Goal: Task Accomplishment & Management: Complete application form

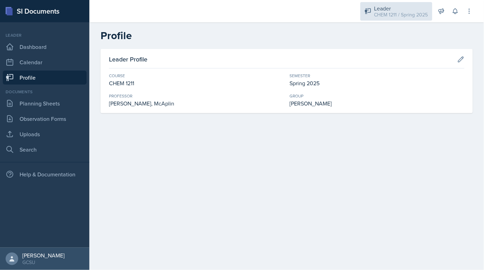
click at [402, 10] on div "Leader" at bounding box center [401, 8] width 54 height 8
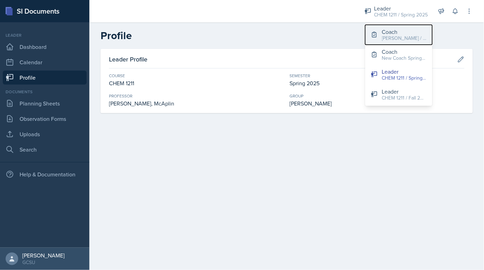
click at [389, 39] on div "[PERSON_NAME] / Fall 2025" at bounding box center [404, 38] width 45 height 7
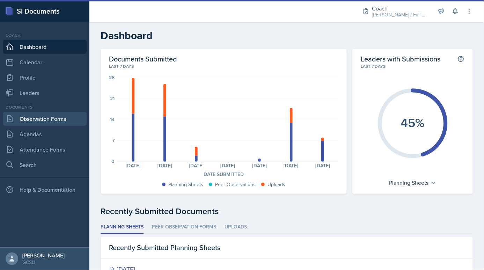
click at [55, 114] on link "Observation Forms" at bounding box center [45, 119] width 84 height 14
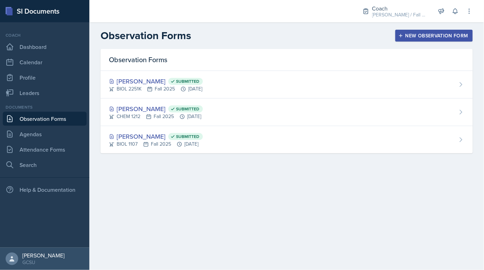
click at [442, 35] on div "New Observation Form" at bounding box center [434, 36] width 68 height 6
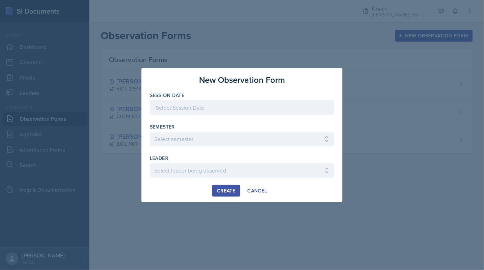
click at [214, 110] on div at bounding box center [242, 107] width 184 height 15
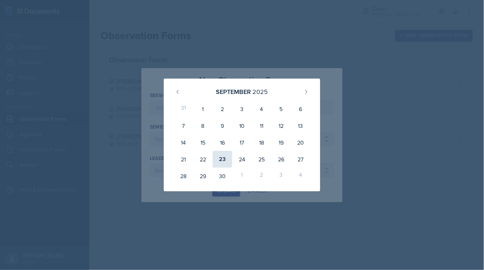
click at [220, 153] on div "23" at bounding box center [223, 159] width 20 height 17
type input "[DATE]"
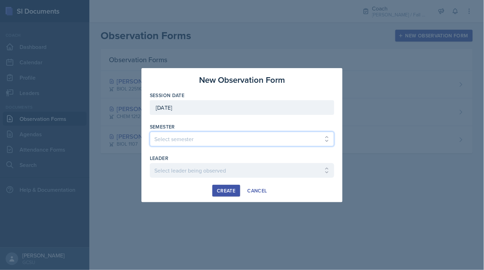
click at [206, 140] on select "Select semester All Spring 2020 Fall 2023 Spring 2019 Spring 2018 Fall 2017 Spr…" at bounding box center [242, 139] width 184 height 15
select select "986fdc3e-2246-4ffd-9cb8-78666de4ebed"
click at [150, 132] on select "Select semester All Spring 2020 Fall 2023 Spring 2019 Spring 2018 Fall 2017 Spr…" at bounding box center [242, 139] width 184 height 15
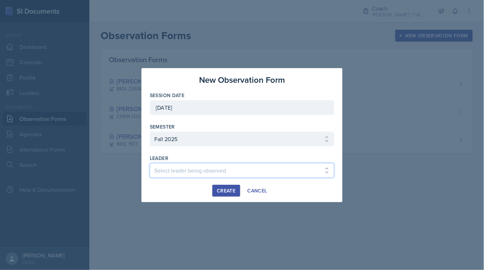
click at [194, 166] on select "Select leader being observed [PERSON_NAME] / MATH 1113 / [PERSON_NAME] [PERSON_…" at bounding box center [242, 170] width 184 height 15
select select "1521ad74-4b54-4b12-8cd8-9378d99dc891"
click at [150, 163] on select "Select leader being observed [PERSON_NAME] / MATH 1113 / [PERSON_NAME] [PERSON_…" at bounding box center [242, 170] width 184 height 15
click at [226, 189] on div "Create" at bounding box center [226, 191] width 19 height 6
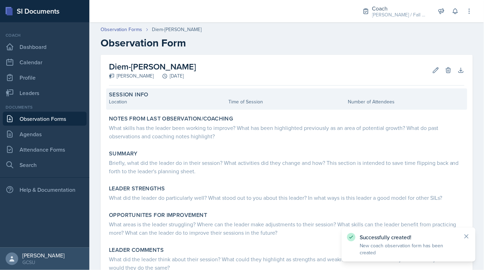
click at [154, 97] on div "Session Info" at bounding box center [287, 94] width 356 height 7
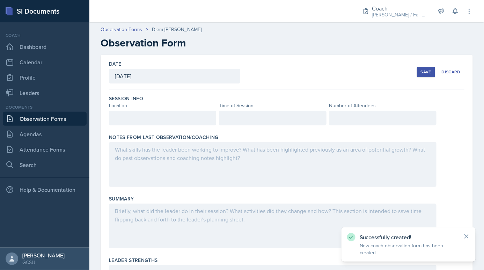
click at [138, 124] on div at bounding box center [162, 118] width 107 height 15
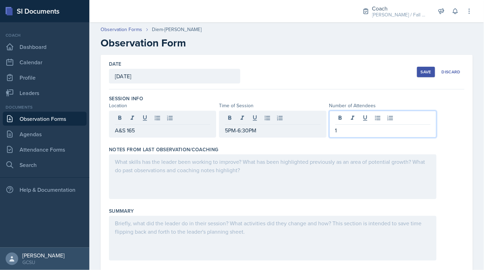
click at [174, 183] on div at bounding box center [273, 176] width 328 height 45
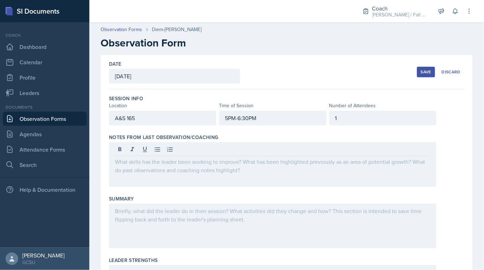
click at [170, 179] on div at bounding box center [273, 164] width 328 height 45
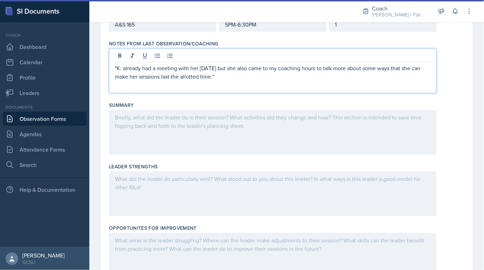
scroll to position [95, 0]
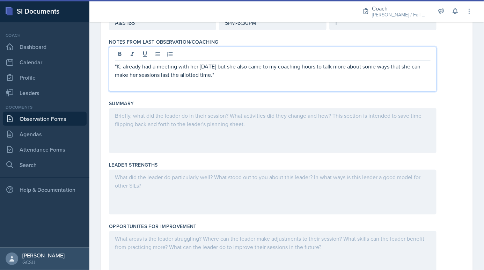
click at [158, 113] on div at bounding box center [273, 130] width 328 height 45
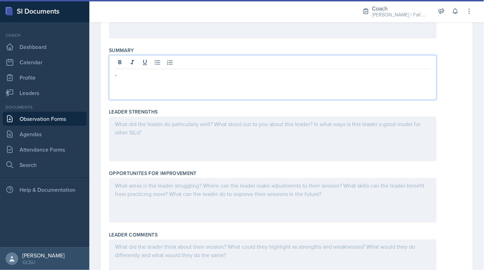
scroll to position [143, 0]
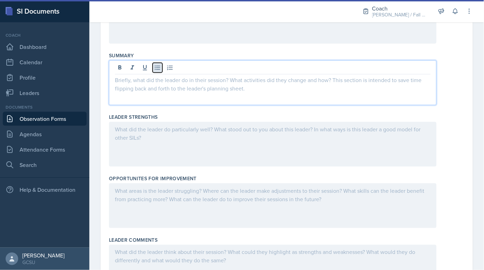
click at [158, 66] on icon at bounding box center [157, 67] width 7 height 7
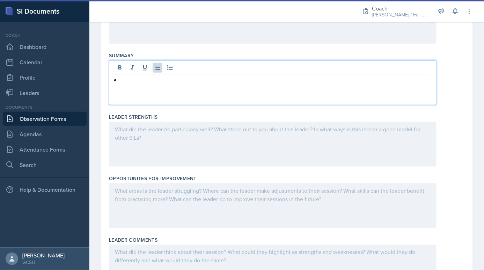
click at [158, 150] on div at bounding box center [273, 144] width 328 height 45
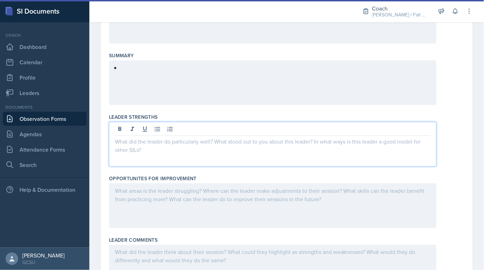
scroll to position [155, 0]
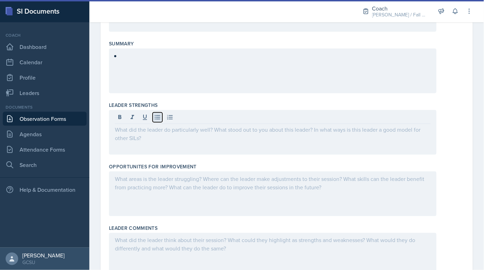
click at [160, 119] on icon at bounding box center [157, 117] width 7 height 7
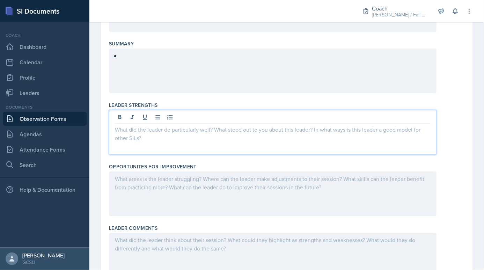
click at [161, 187] on div at bounding box center [273, 193] width 328 height 45
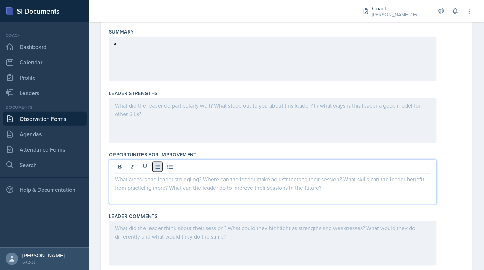
click at [161, 166] on button at bounding box center [158, 167] width 10 height 10
click at [159, 166] on icon at bounding box center [157, 166] width 7 height 7
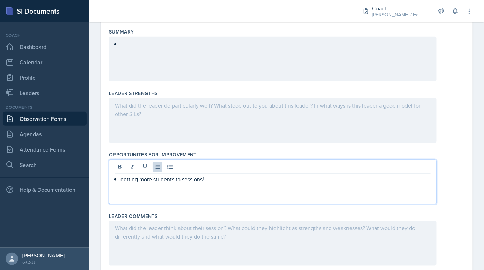
scroll to position [0, 0]
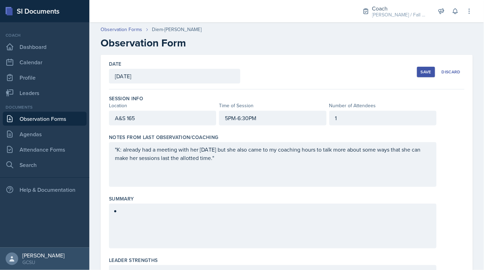
click at [359, 120] on div "1" at bounding box center [382, 118] width 107 height 15
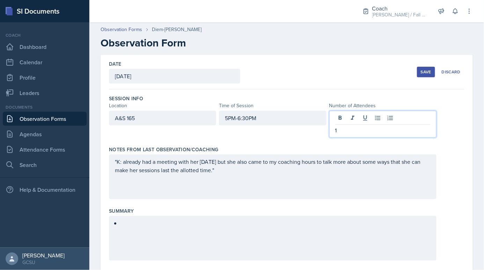
click at [351, 132] on p "1" at bounding box center [382, 130] width 95 height 8
click at [349, 202] on div "Notes From Last Observation/Coaching "K: already had a meeting with her [DATE] …" at bounding box center [287, 173] width 356 height 61
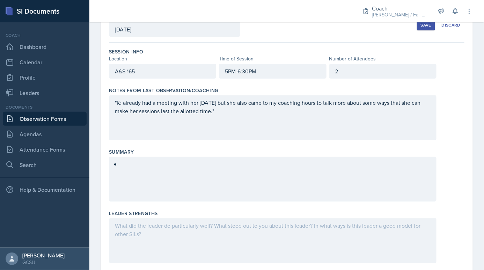
click at [194, 181] on div at bounding box center [273, 179] width 328 height 45
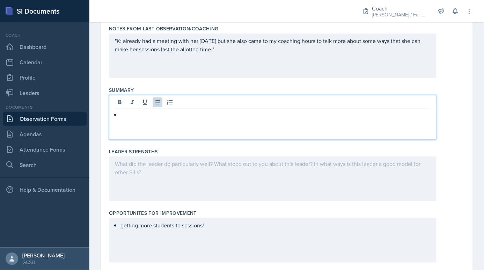
scroll to position [115, 0]
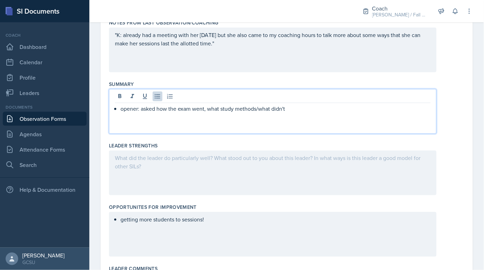
click at [257, 104] on p "opener: asked how the exam went, what study methods/what didn't" at bounding box center [275, 108] width 310 height 8
click at [318, 104] on p "opener: asked how the exam went, what study methods worked/what didn't" at bounding box center [275, 108] width 310 height 8
drag, startPoint x: 318, startPoint y: 106, endPoint x: 277, endPoint y: 107, distance: 40.5
click at [277, 107] on p "opener: asked how the exam went, what study methods worked/what didn't" at bounding box center [275, 108] width 310 height 8
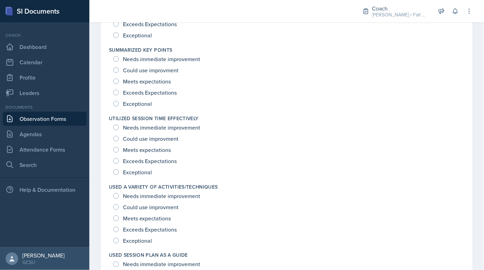
scroll to position [1004, 0]
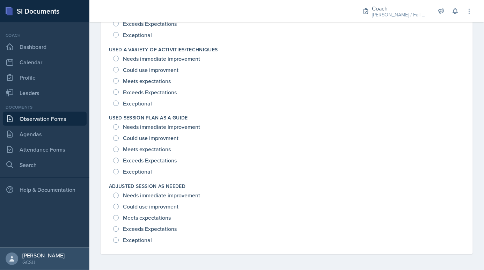
click at [151, 171] on div "Exceptional" at bounding box center [133, 171] width 40 height 11
click at [144, 171] on span "Exceptional" at bounding box center [137, 171] width 29 height 7
click at [119, 171] on input "Exceptional" at bounding box center [116, 172] width 6 height 6
radio input "true"
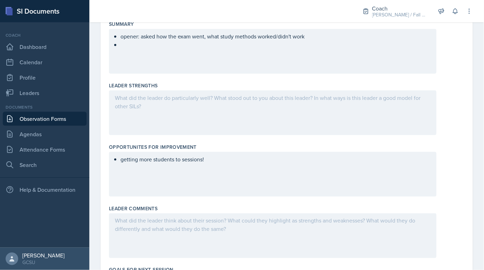
scroll to position [0, 0]
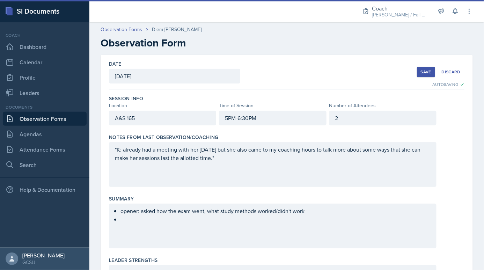
click at [260, 221] on ul "opener: asked how the exam went, what study methods worked/didn't work" at bounding box center [275, 215] width 310 height 17
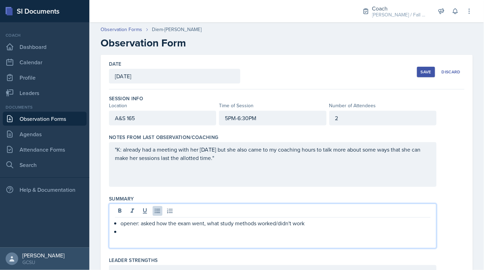
click at [387, 115] on div "2" at bounding box center [382, 118] width 107 height 15
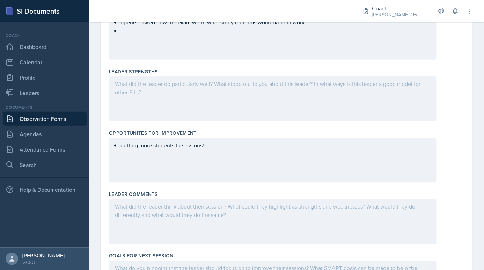
click at [232, 163] on div "getting more students to sessions!" at bounding box center [273, 160] width 328 height 45
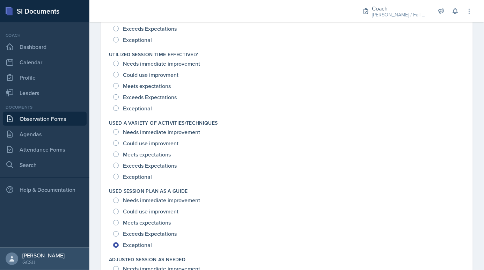
scroll to position [926, 0]
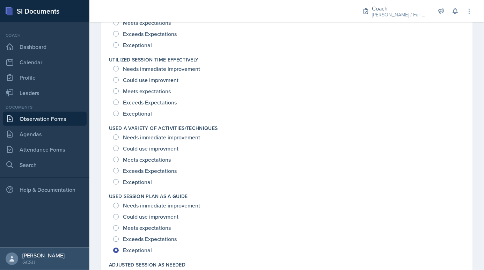
click at [141, 178] on span "Exceptional" at bounding box center [137, 181] width 29 height 7
click at [119, 179] on input "Exceptional" at bounding box center [116, 182] width 6 height 6
radio input "true"
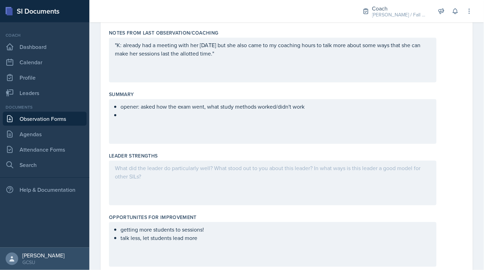
scroll to position [102, 0]
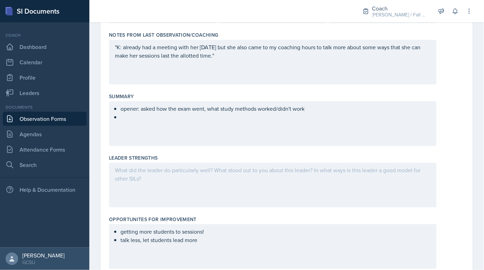
click at [181, 174] on div at bounding box center [273, 185] width 328 height 45
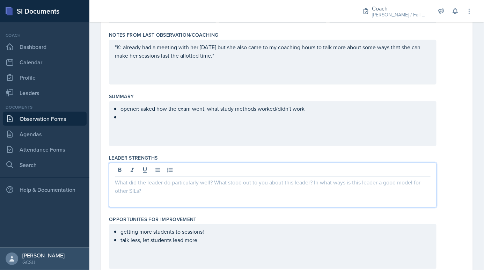
scroll to position [115, 0]
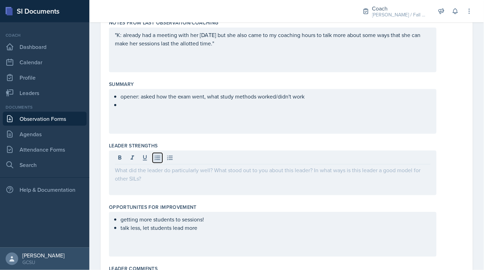
click at [159, 159] on icon at bounding box center [157, 157] width 7 height 7
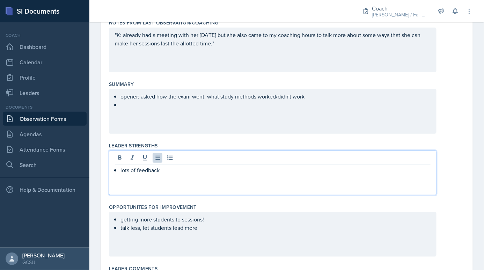
click at [196, 119] on div "opener: asked how the exam went, what study methods worked/didn't work" at bounding box center [273, 111] width 328 height 45
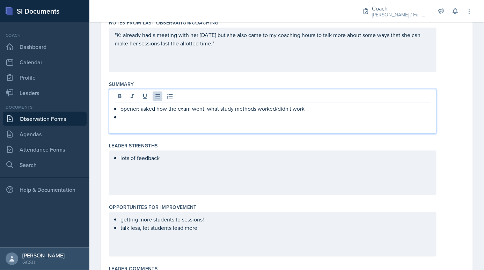
scroll to position [127, 0]
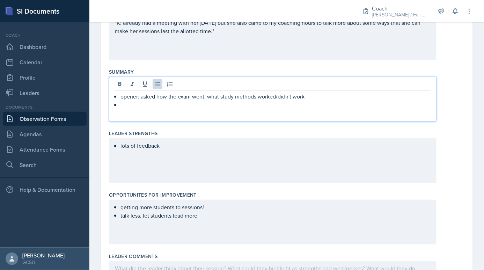
click at [189, 155] on div "lots of feedback" at bounding box center [273, 160] width 328 height 45
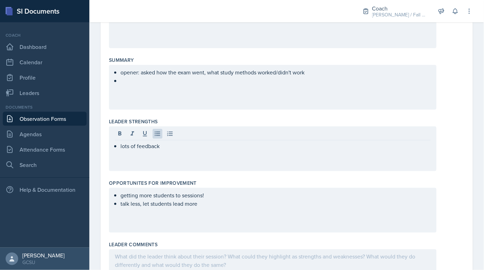
drag, startPoint x: 168, startPoint y: 149, endPoint x: 122, endPoint y: 146, distance: 46.2
click at [122, 146] on div "lots of feedback" at bounding box center [273, 148] width 328 height 45
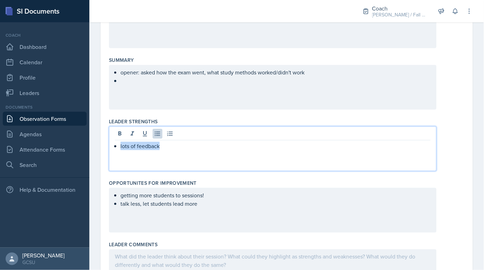
drag, startPoint x: 119, startPoint y: 146, endPoint x: 177, endPoint y: 146, distance: 58.7
click at [177, 146] on div "lots of feedback" at bounding box center [273, 146] width 316 height 8
click at [160, 90] on div "opener: asked how the exam went, what study methods worked/didn't work" at bounding box center [273, 87] width 328 height 45
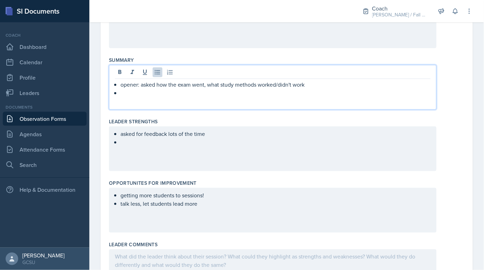
scroll to position [151, 0]
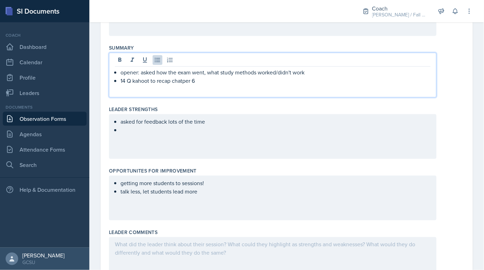
click at [182, 82] on p "14 Q kahoot to recap chatper 6" at bounding box center [275, 80] width 310 height 8
click at [135, 82] on p "14 Q kahoot to recap chapter 6" at bounding box center [275, 80] width 310 height 8
click at [212, 82] on p "14 Q kahoot to recap chapter 6" at bounding box center [275, 80] width 310 height 8
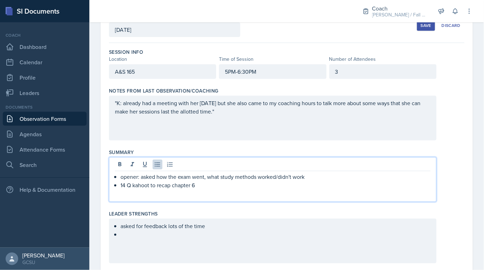
scroll to position [46, 0]
drag, startPoint x: 140, startPoint y: 174, endPoint x: 120, endPoint y: 176, distance: 20.7
click at [120, 176] on div "opener: asked how the exam went, what study methods worked/didn't work 14 Q kah…" at bounding box center [273, 181] width 316 height 17
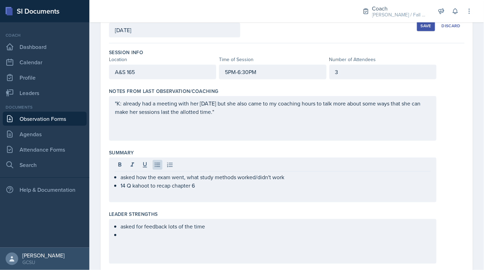
click at [217, 191] on div "asked how the exam went, what study methods worked/didn't work 14 Q kahoot to r…" at bounding box center [273, 180] width 328 height 45
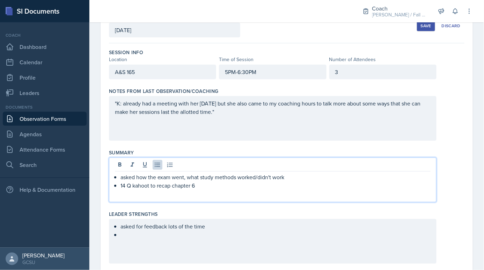
click at [214, 187] on p "14 Q kahoot to recap chapter 6" at bounding box center [275, 185] width 310 height 8
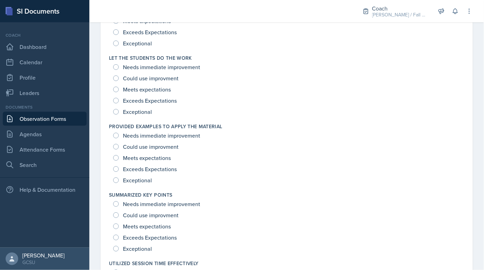
scroll to position [716, 0]
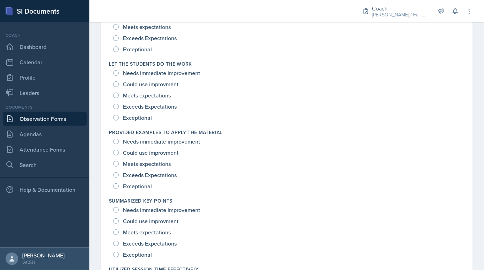
click at [174, 118] on div "Exceptional" at bounding box center [286, 117] width 347 height 11
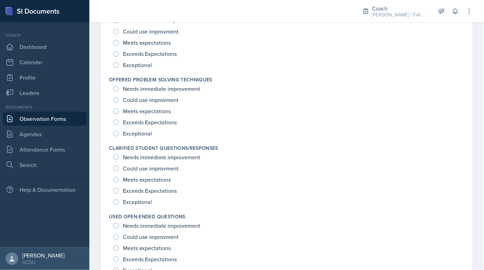
scroll to position [494, 0]
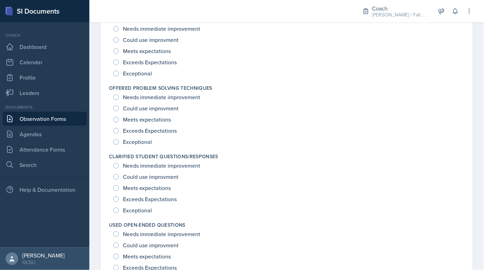
click at [141, 144] on span "Exceptional" at bounding box center [137, 141] width 29 height 7
click at [119, 144] on input "Exceptional" at bounding box center [116, 142] width 6 height 6
radio input "true"
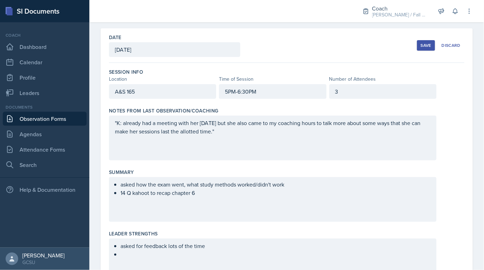
scroll to position [0, 0]
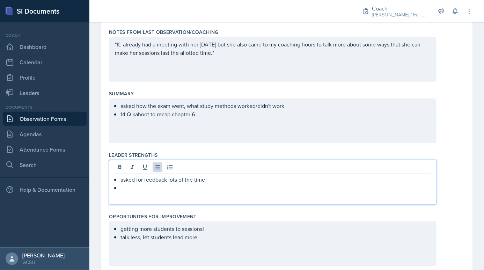
click at [185, 184] on p at bounding box center [275, 188] width 310 height 8
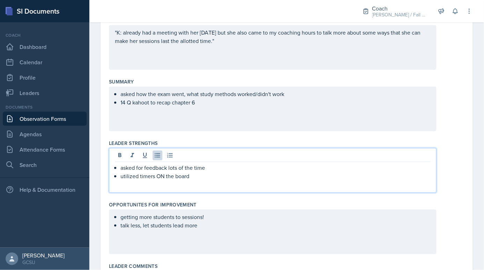
click at [208, 177] on p "utilized timers ON the board" at bounding box center [275, 176] width 310 height 8
click at [198, 98] on div "asked how the exam went, what study methods worked/didn't work 14 Q kahoot to r…" at bounding box center [273, 109] width 328 height 45
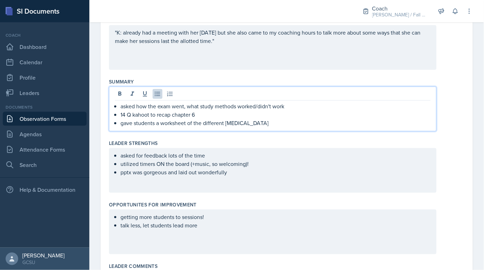
click at [233, 182] on div "asked for feedback lots of the time utilized timers ON the board (+music, so we…" at bounding box center [273, 170] width 328 height 45
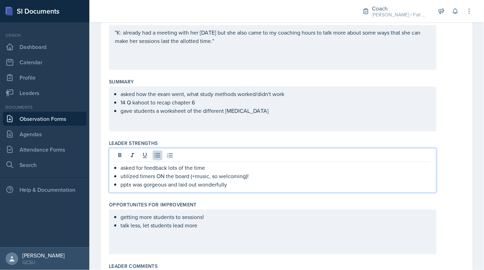
scroll to position [129, 0]
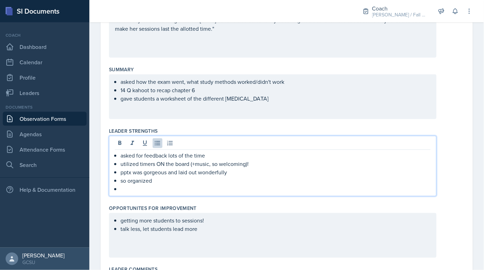
click at [219, 235] on div "getting more students to sessions! talk less, let students lead more" at bounding box center [273, 235] width 328 height 45
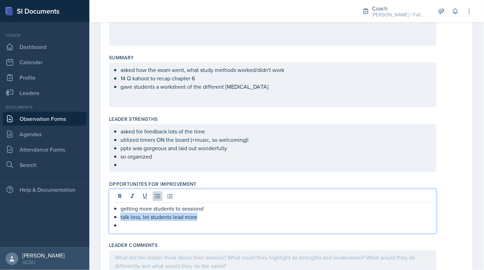
drag, startPoint x: 218, startPoint y: 217, endPoint x: 118, endPoint y: 214, distance: 99.2
click at [118, 214] on div "getting more students to sessions! talk less, let students lead more" at bounding box center [273, 216] width 316 height 25
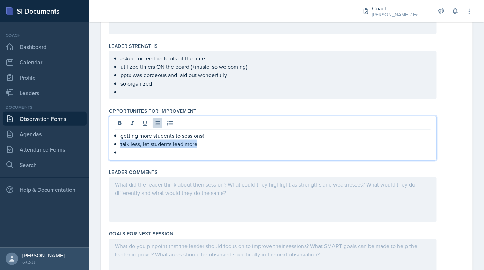
scroll to position [236, 0]
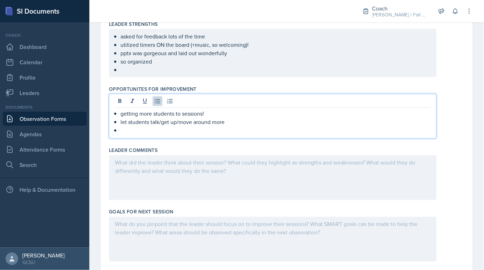
click at [158, 224] on div at bounding box center [273, 239] width 328 height 45
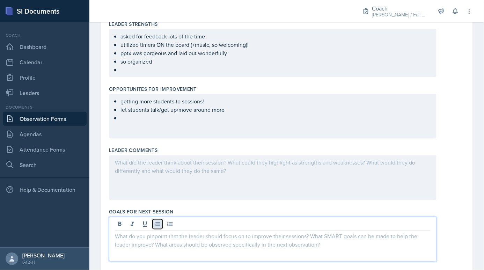
click at [157, 226] on button at bounding box center [158, 224] width 10 height 10
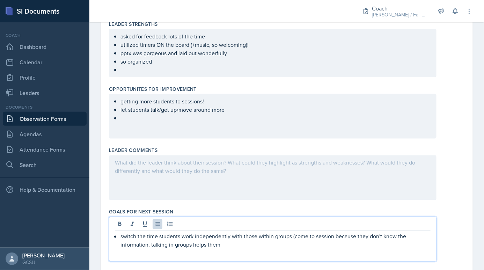
click at [162, 116] on ul "getting more students to sessions! let students talk/get up/move around more" at bounding box center [275, 109] width 310 height 25
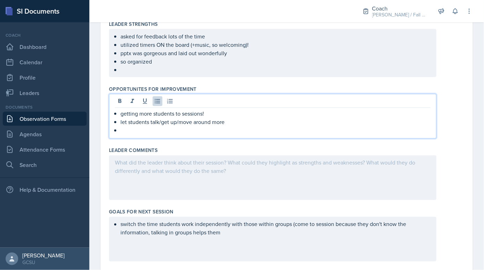
click at [185, 66] on p at bounding box center [275, 70] width 310 height 8
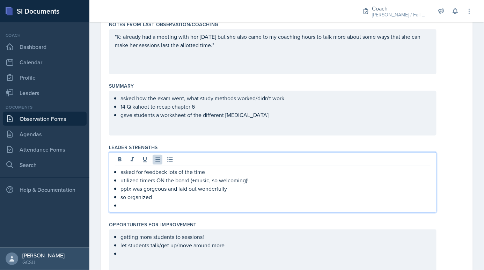
click at [158, 129] on div "asked how the exam went, what study methods worked/didn't work 14 Q kahoot to r…" at bounding box center [273, 113] width 328 height 45
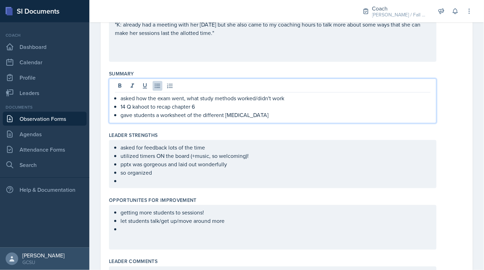
click at [277, 113] on p "gave students a worksheet of the different [MEDICAL_DATA]" at bounding box center [275, 115] width 310 height 8
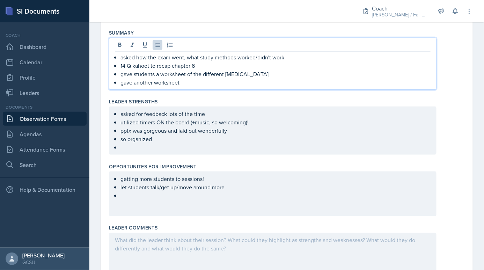
scroll to position [171, 0]
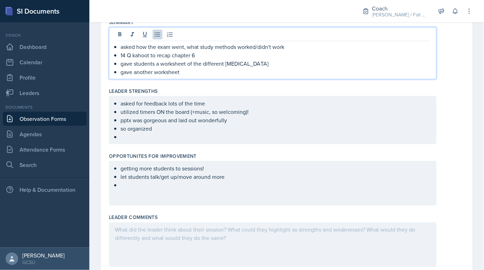
click at [151, 189] on p at bounding box center [275, 185] width 310 height 8
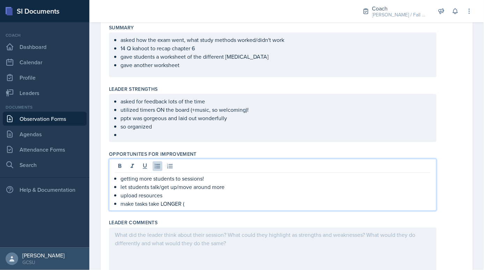
click at [156, 127] on p "so organized" at bounding box center [275, 126] width 310 height 8
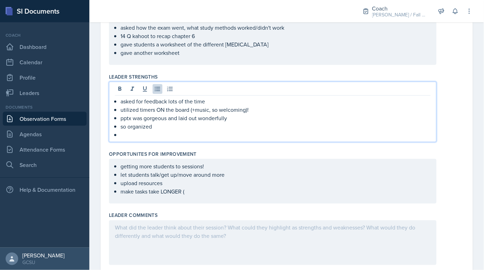
click at [153, 138] on div "asked for feedback lots of the time utilized timers ON the board (+music, so we…" at bounding box center [273, 112] width 328 height 60
click at [135, 139] on div "asked for feedback lots of the time utilized timers ON the board (+music, so we…" at bounding box center [273, 112] width 328 height 60
click at [131, 138] on div "asked for feedback lots of the time utilized timers ON the board (+music, so we…" at bounding box center [273, 112] width 328 height 60
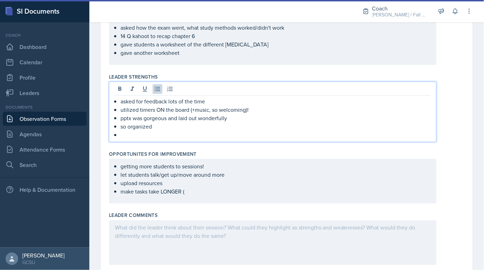
click at [124, 135] on p at bounding box center [275, 135] width 310 height 8
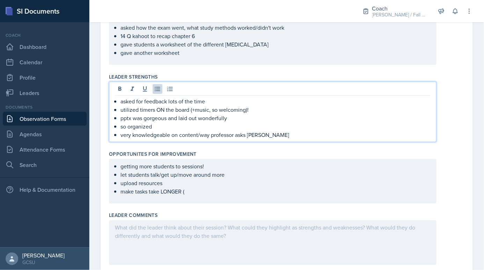
click at [153, 125] on p "so organized" at bounding box center [275, 126] width 310 height 8
click at [213, 103] on p "asked for feedback lots of the time" at bounding box center [275, 101] width 310 height 8
drag, startPoint x: 213, startPoint y: 101, endPoint x: 169, endPoint y: 100, distance: 44.4
click at [169, 100] on p "asked for feedback lots of the time" at bounding box center [275, 101] width 310 height 8
drag, startPoint x: 264, startPoint y: 105, endPoint x: 192, endPoint y: 110, distance: 72.5
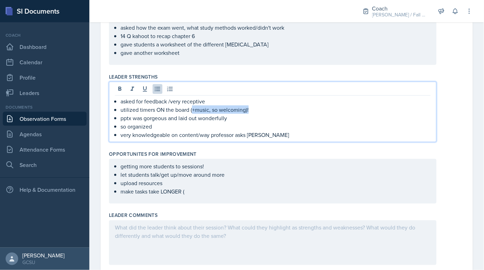
click at [192, 110] on p "utilized timers ON the board (+music, so welcoming)!" at bounding box center [275, 109] width 310 height 8
click at [165, 127] on p "so organized" at bounding box center [275, 126] width 310 height 8
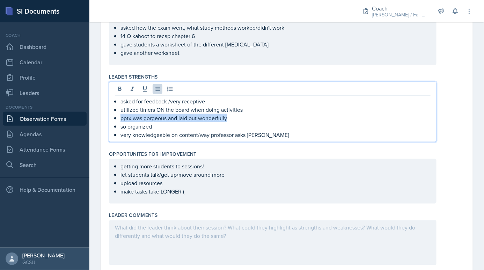
drag, startPoint x: 244, startPoint y: 121, endPoint x: 122, endPoint y: 120, distance: 122.2
click at [122, 120] on p "pptx was gorgeous and laid out wonderfully" at bounding box center [275, 118] width 310 height 8
drag, startPoint x: 154, startPoint y: 118, endPoint x: 115, endPoint y: 117, distance: 39.1
click at [120, 118] on li "pptx was" at bounding box center [275, 118] width 310 height 8
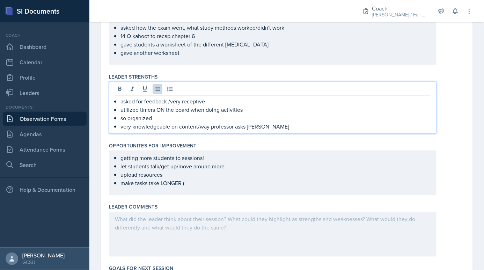
click at [124, 118] on p "so organized" at bounding box center [275, 118] width 310 height 8
click at [125, 118] on p "so organized" at bounding box center [275, 118] width 310 height 8
click at [234, 127] on p "very knowledgeable on content/way professor asks [PERSON_NAME]" at bounding box center [275, 126] width 310 height 8
click at [175, 182] on ul "getting more students to sessions! let students talk/get up/move around more up…" at bounding box center [275, 171] width 310 height 34
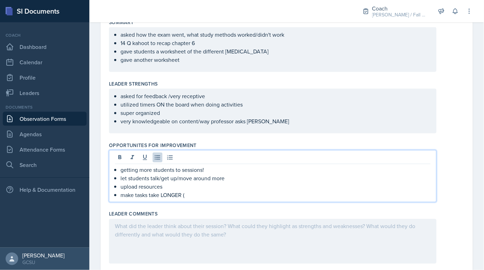
click at [201, 187] on p "upload resources" at bounding box center [275, 186] width 310 height 8
click at [199, 192] on p "make tasks take LONGER (" at bounding box center [275, 195] width 310 height 8
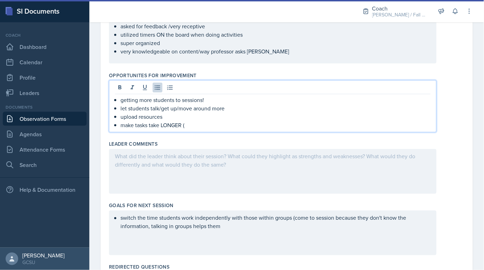
click at [169, 233] on div "switch the time students work independently with those within groups (come to s…" at bounding box center [273, 233] width 328 height 45
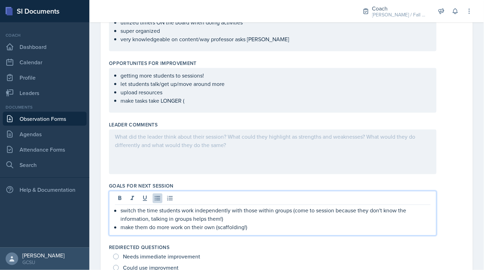
scroll to position [315, 0]
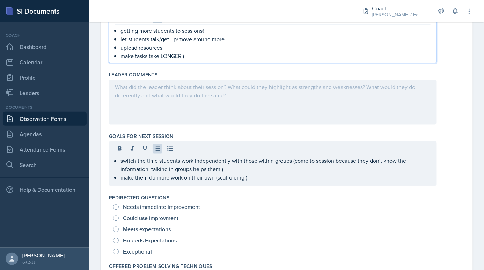
click at [201, 52] on p "make tasks take LONGER (" at bounding box center [275, 56] width 310 height 8
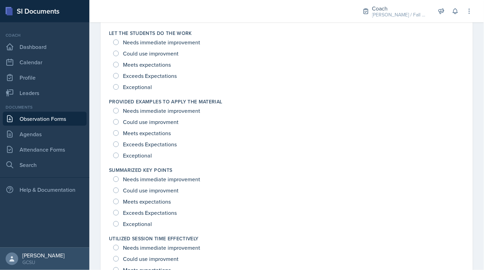
scroll to position [1011, 0]
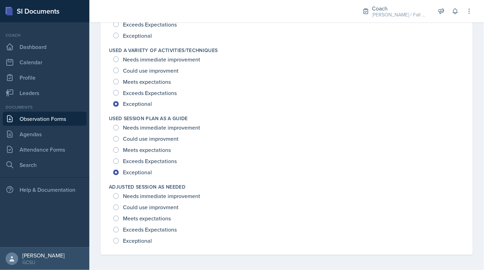
click at [146, 84] on div "Meets expectations" at bounding box center [142, 81] width 59 height 11
click at [146, 90] on span "Exceeds Expectations" at bounding box center [150, 92] width 54 height 7
click at [119, 90] on input "Exceeds Expectations" at bounding box center [116, 92] width 6 height 6
radio input "true"
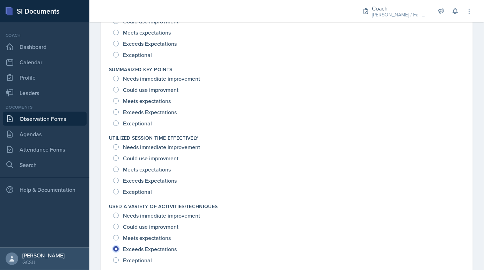
scroll to position [847, 0]
click at [141, 124] on span "Exceptional" at bounding box center [137, 123] width 29 height 7
click at [119, 124] on input "Exceptional" at bounding box center [116, 124] width 6 height 6
radio input "true"
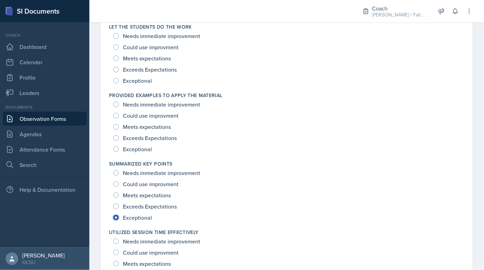
scroll to position [752, 0]
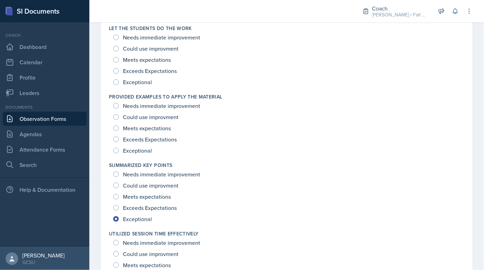
click at [146, 147] on span "Exceptional" at bounding box center [137, 150] width 29 height 7
click at [119, 148] on input "Exceptional" at bounding box center [116, 151] width 6 height 6
radio input "true"
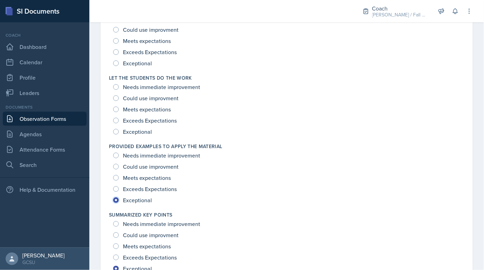
scroll to position [701, 0]
click at [143, 118] on span "Exceeds Expectations" at bounding box center [150, 121] width 54 height 7
click at [119, 118] on input "Exceeds Expectations" at bounding box center [116, 121] width 6 height 6
radio input "true"
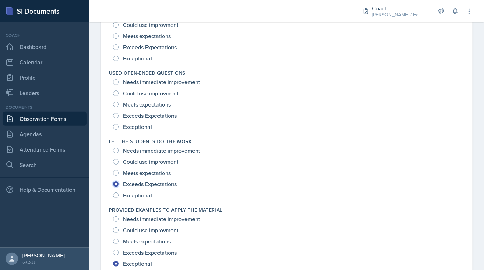
scroll to position [631, 0]
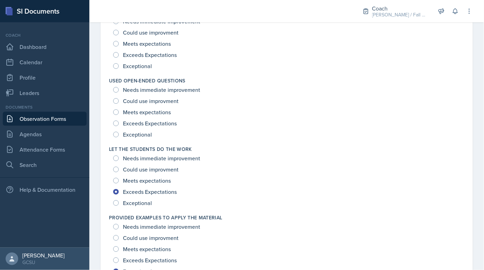
click at [143, 125] on span "Exceeds Expectations" at bounding box center [150, 123] width 54 height 7
click at [119, 125] on input "Exceeds Expectations" at bounding box center [116, 123] width 6 height 6
radio input "true"
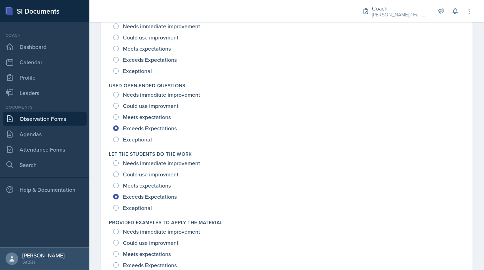
click at [143, 118] on span "Meets expectations" at bounding box center [147, 117] width 48 height 7
click at [119, 118] on input "Meets expectations" at bounding box center [116, 117] width 6 height 6
radio input "true"
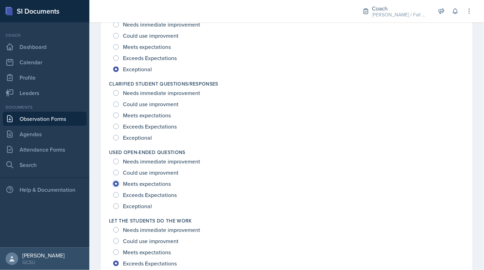
scroll to position [558, 0]
click at [144, 130] on div "Exceeds Expectations" at bounding box center [145, 127] width 65 height 11
click at [144, 125] on span "Exceeds Expectations" at bounding box center [150, 127] width 54 height 7
click at [119, 125] on input "Exceeds Expectations" at bounding box center [116, 127] width 6 height 6
radio input "true"
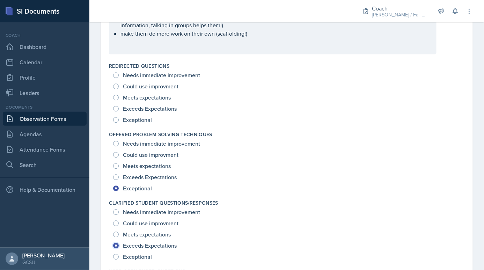
scroll to position [437, 0]
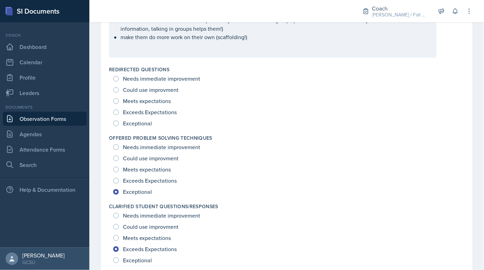
click at [144, 93] on div "Could use improvment" at bounding box center [146, 89] width 67 height 11
click at [145, 101] on span "Meets expectations" at bounding box center [147, 100] width 48 height 7
click at [119, 101] on input "Meets expectations" at bounding box center [116, 101] width 6 height 6
radio input "true"
click at [149, 88] on span "Could use improvment" at bounding box center [151, 89] width 56 height 7
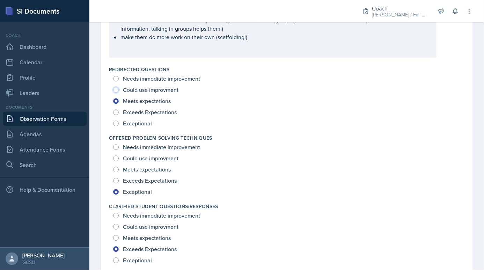
click at [119, 88] on input "Could use improvment" at bounding box center [116, 90] width 6 height 6
radio input "true"
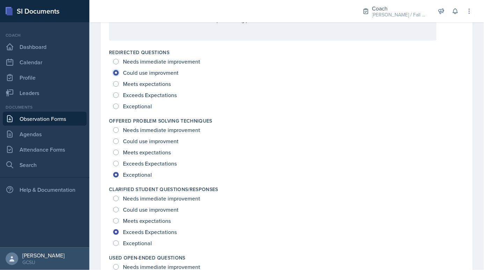
scroll to position [0, 0]
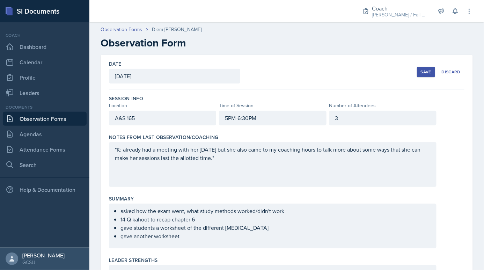
click at [430, 69] on div "Save" at bounding box center [426, 72] width 10 height 6
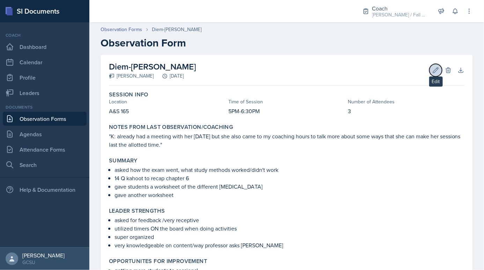
click at [434, 73] on icon at bounding box center [435, 70] width 7 height 7
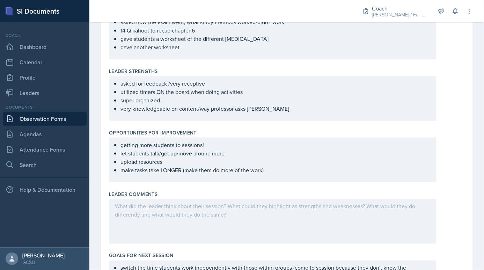
scroll to position [189, 0]
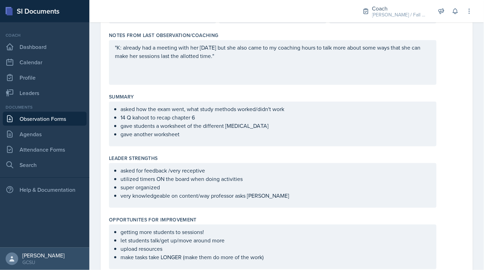
click at [193, 135] on p "gave another worksheet" at bounding box center [275, 134] width 310 height 8
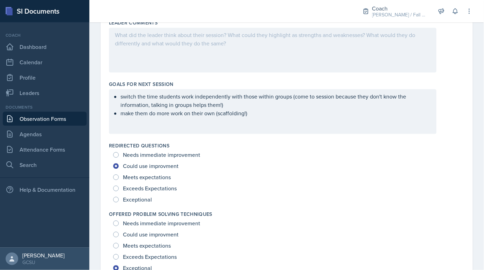
click at [251, 111] on p "make them do more work on their own (scaffolding!)" at bounding box center [275, 113] width 310 height 8
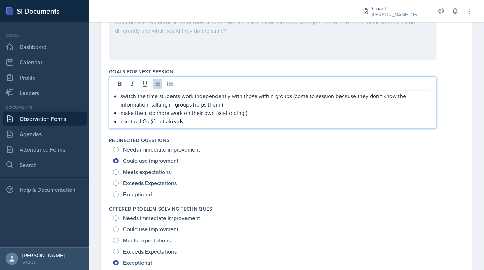
click at [151, 123] on p "use the LOs (if not already" at bounding box center [275, 121] width 310 height 8
click at [246, 118] on p "use the LOs given by prof (if not already" at bounding box center [275, 121] width 310 height 8
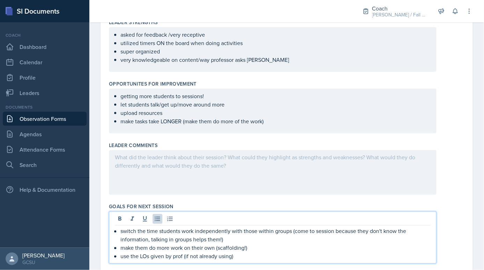
scroll to position [296, 0]
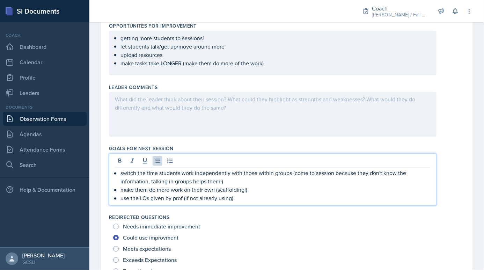
click at [249, 194] on p "use the LOs given by prof (if not already using)" at bounding box center [275, 198] width 310 height 8
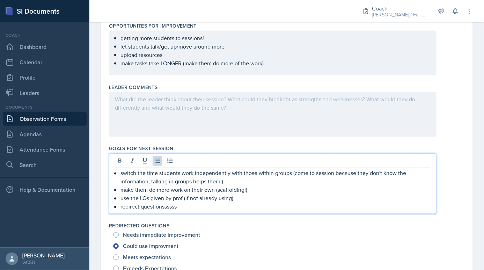
scroll to position [0, 0]
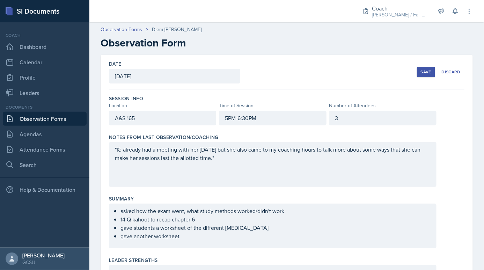
click at [425, 75] on button "Save" at bounding box center [426, 72] width 18 height 10
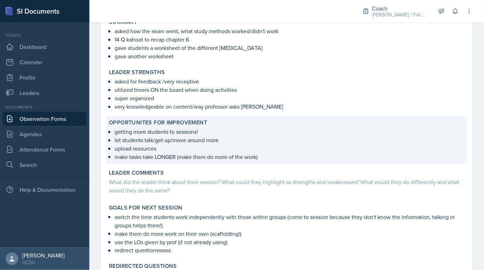
scroll to position [130, 0]
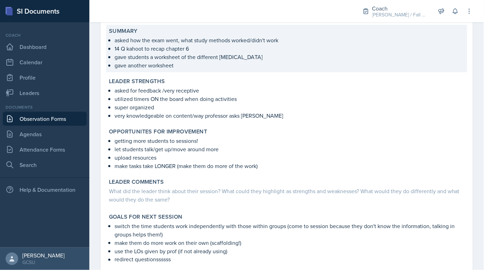
click at [217, 62] on p "gave another worksheet" at bounding box center [290, 65] width 350 height 8
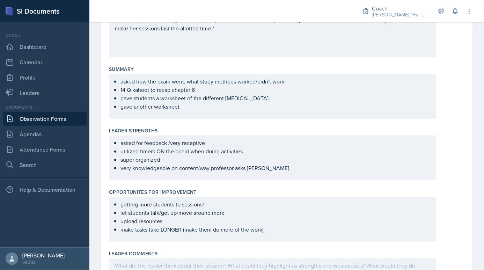
click at [198, 109] on ul "asked how the exam went, what study methods worked/didn't work 14 Q kahoot to r…" at bounding box center [275, 94] width 310 height 34
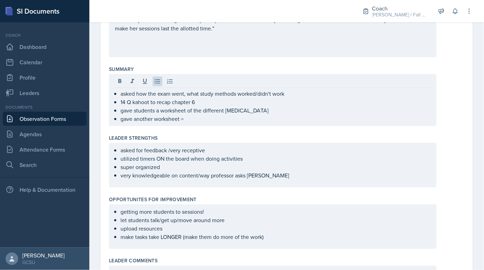
drag, startPoint x: 196, startPoint y: 122, endPoint x: 170, endPoint y: 118, distance: 26.1
click at [170, 118] on div "asked how the exam went, what study methods worked/didn't work 14 Q kahoot to r…" at bounding box center [273, 100] width 328 height 52
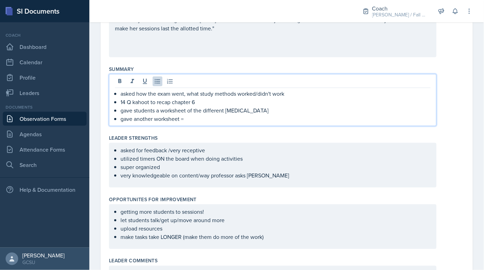
click at [196, 118] on p "gave another worksheet =" at bounding box center [275, 119] width 310 height 8
drag, startPoint x: 196, startPoint y: 118, endPoint x: 134, endPoint y: 119, distance: 61.8
click at [134, 119] on p "gave another worksheet =" at bounding box center [275, 119] width 310 height 8
drag, startPoint x: 246, startPoint y: 115, endPoint x: 135, endPoint y: 119, distance: 110.8
click at [135, 119] on p "gave blank paper to have students take notes" at bounding box center [275, 119] width 310 height 8
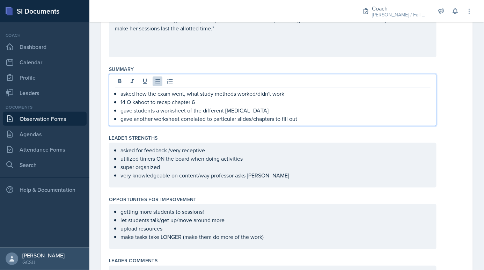
click at [258, 111] on p "gave students a worksheet of the different [MEDICAL_DATA]" at bounding box center [275, 110] width 310 height 8
drag, startPoint x: 406, startPoint y: 111, endPoint x: 252, endPoint y: 110, distance: 153.7
click at [252, 110] on p "gave students a worksheet of the different [MEDICAL_DATA] (gave independent tim…" at bounding box center [275, 110] width 310 height 8
copy p "(gave independent time, grouptime, then answers on board)"
click at [317, 118] on p "gave another worksheet correlated to particular slides/chapters to fill out" at bounding box center [275, 119] width 310 height 8
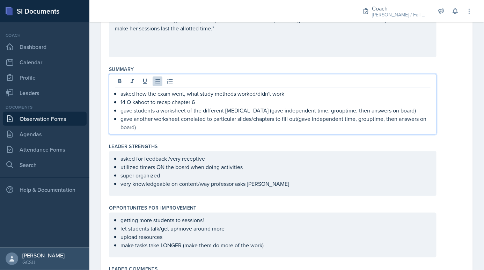
click at [297, 117] on p "gave another worksheet correlated to particular slides/chapters to fill out(gav…" at bounding box center [275, 123] width 310 height 17
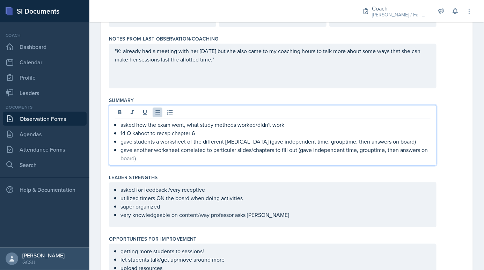
scroll to position [155, 0]
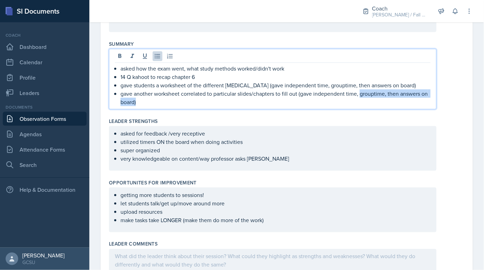
drag, startPoint x: 359, startPoint y: 92, endPoint x: 379, endPoint y: 103, distance: 22.7
click at [379, 103] on p "gave another worksheet correlated to particular slides/chapters to fill out (ga…" at bounding box center [275, 97] width 310 height 17
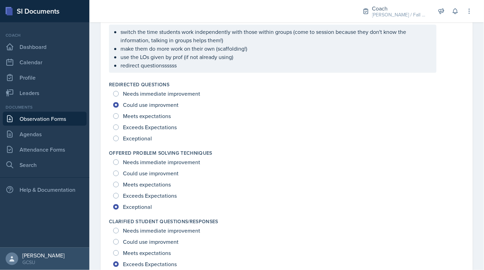
scroll to position [449, 0]
click at [136, 114] on span "Meets expectations" at bounding box center [147, 116] width 48 height 7
click at [119, 114] on input "Meets expectations" at bounding box center [116, 117] width 6 height 6
radio input "true"
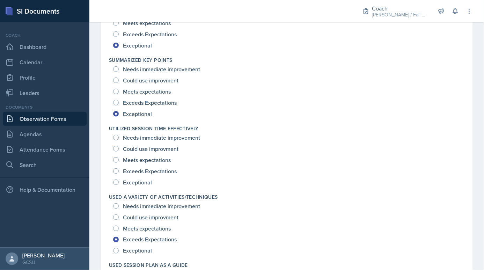
scroll to position [1019, 0]
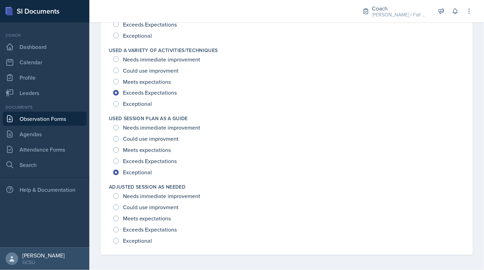
click at [134, 233] on div "Exceeds Expectations" at bounding box center [145, 229] width 65 height 11
click at [134, 244] on div "Exceptional" at bounding box center [133, 240] width 40 height 11
click at [134, 241] on span "Exceptional" at bounding box center [137, 240] width 29 height 7
click at [119, 241] on input "Exceptional" at bounding box center [116, 241] width 6 height 6
radio input "true"
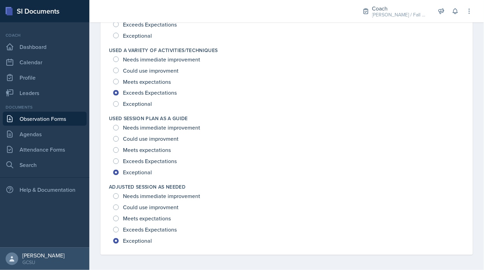
click at [275, 211] on div "Could use improvment" at bounding box center [286, 207] width 347 height 11
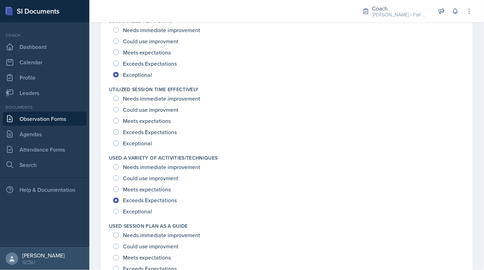
scroll to position [911, 0]
click at [158, 129] on span "Exceeds Expectations" at bounding box center [150, 132] width 54 height 7
click at [119, 130] on input "Exceeds Expectations" at bounding box center [116, 133] width 6 height 6
radio input "true"
click at [159, 121] on span "Meets expectations" at bounding box center [147, 121] width 48 height 7
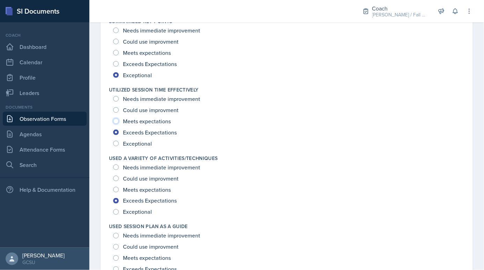
click at [119, 121] on input "Meets expectations" at bounding box center [116, 121] width 6 height 6
radio input "true"
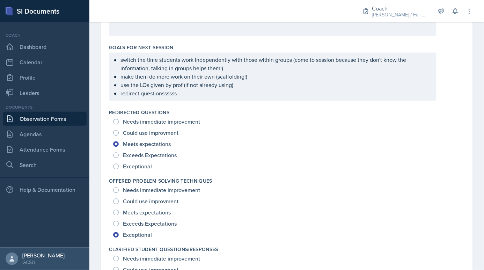
scroll to position [408, 0]
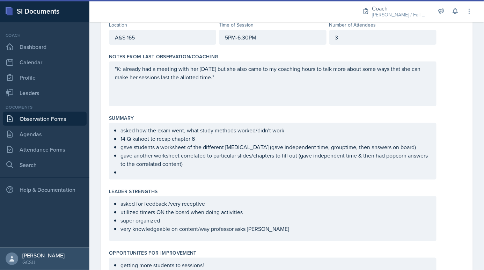
click at [187, 170] on p at bounding box center [275, 172] width 310 height 8
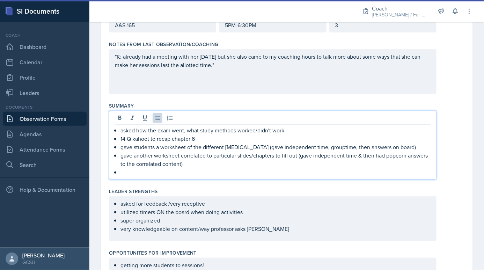
scroll to position [121, 0]
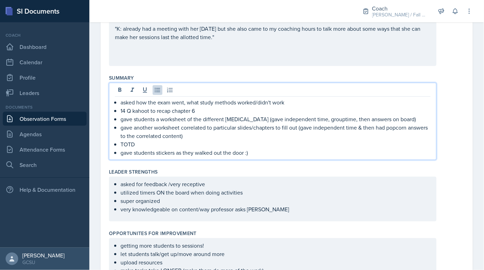
click at [125, 144] on p "TOTD" at bounding box center [275, 144] width 310 height 8
click at [143, 144] on p "TOTD" at bounding box center [275, 144] width 310 height 8
click at [214, 145] on p "TOTD explaining prokaryotes vs eukarotes" at bounding box center [275, 144] width 310 height 8
click at [233, 142] on p "TOTD explaining prokaryotes vs eukaryotes" at bounding box center [275, 144] width 310 height 8
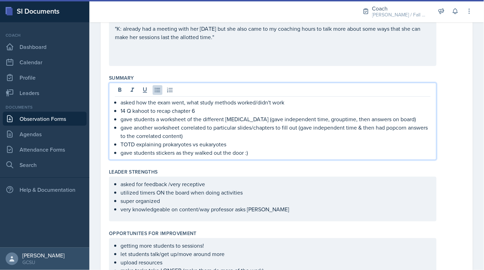
click at [170, 183] on div "asked for feedback /very receptive utilized timers ON the board when doing acti…" at bounding box center [273, 199] width 328 height 45
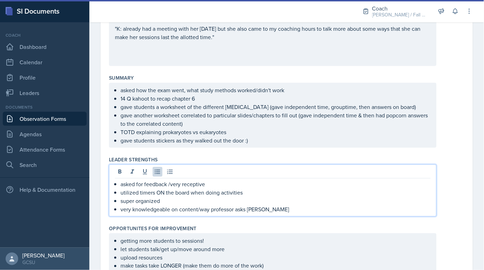
scroll to position [109, 0]
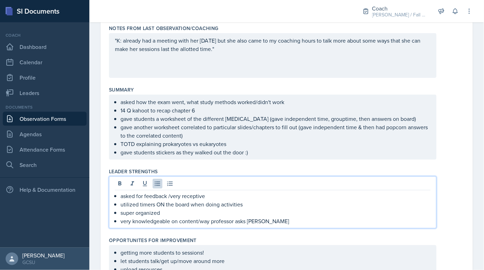
click at [168, 195] on p "asked for feedback /very receptive" at bounding box center [275, 196] width 310 height 8
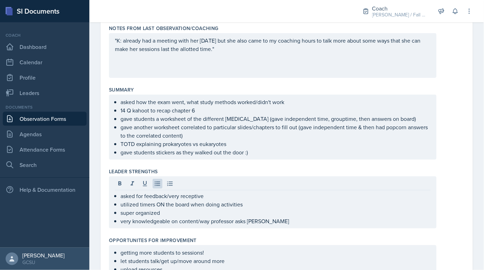
click at [275, 225] on div "asked for feedback/very receptive utilized timers ON the board when doing activ…" at bounding box center [273, 202] width 328 height 52
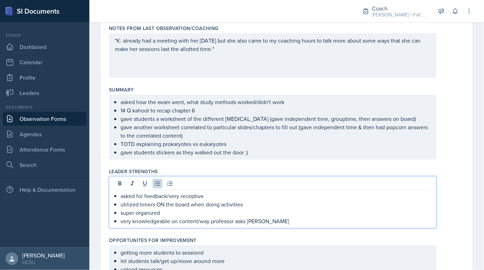
click at [269, 218] on p "very knowledgeable on content/way professor asks [PERSON_NAME]" at bounding box center [275, 221] width 310 height 8
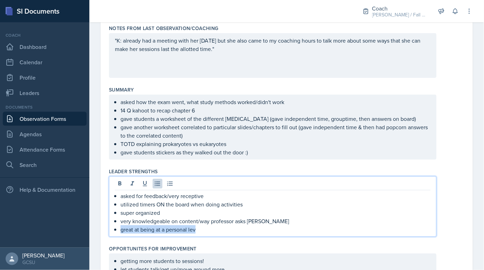
drag, startPoint x: 227, startPoint y: 229, endPoint x: 119, endPoint y: 227, distance: 107.6
click at [119, 227] on div "asked for feedback/very receptive utilized timers ON the board when doing activ…" at bounding box center [273, 213] width 316 height 42
drag, startPoint x: 196, startPoint y: 227, endPoint x: 101, endPoint y: 226, distance: 95.0
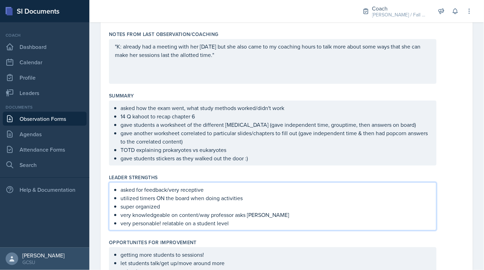
scroll to position [0, 0]
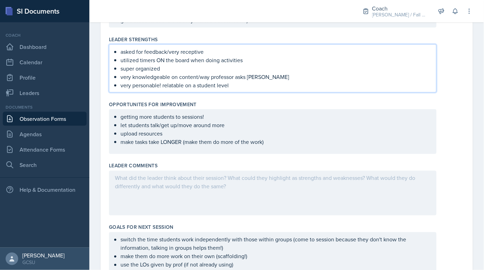
click at [256, 206] on div at bounding box center [273, 193] width 328 height 45
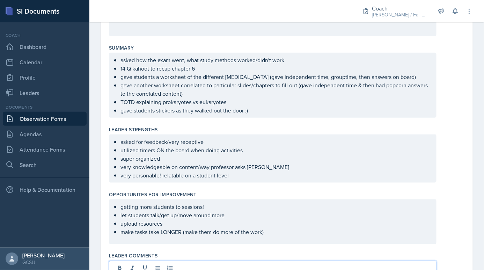
scroll to position [237, 0]
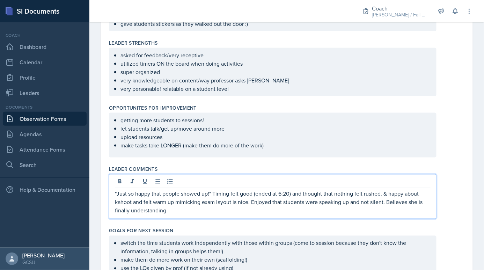
click at [193, 210] on p ""Just so happy that people showed up!" Timing felt good (ended at 6:20) and tho…" at bounding box center [273, 202] width 316 height 25
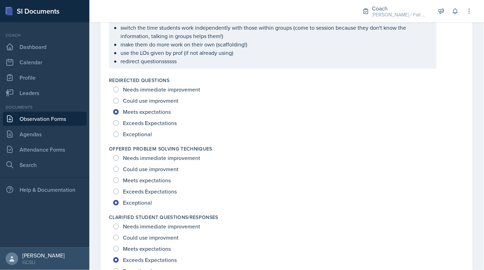
scroll to position [289, 0]
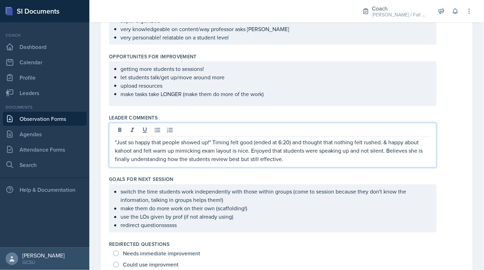
click at [305, 160] on p ""Just so happy that people showed up!" Timing felt good (ended at 6:20) and tho…" at bounding box center [273, 150] width 316 height 25
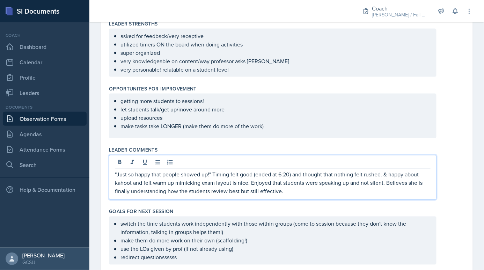
scroll to position [326, 0]
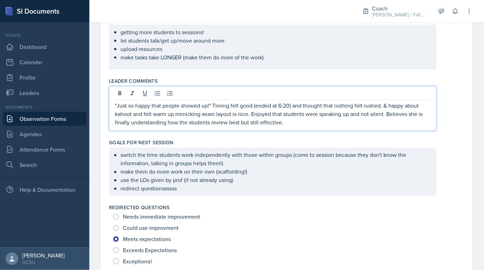
click at [109, 179] on div "switch the time students work independently with those within groups (come to s…" at bounding box center [273, 172] width 328 height 48
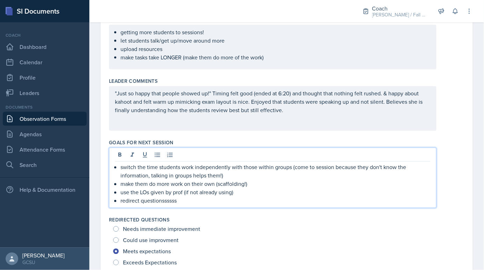
scroll to position [337, 0]
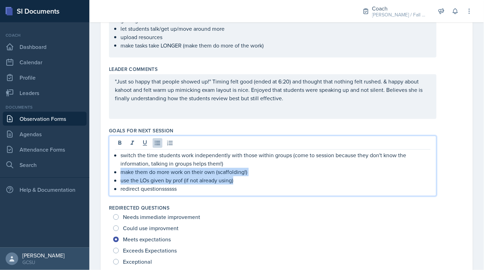
drag, startPoint x: 121, startPoint y: 170, endPoint x: 300, endPoint y: 176, distance: 178.6
click at [303, 175] on ul "switch the time students work independently with those within groups (come to s…" at bounding box center [275, 172] width 310 height 42
click at [266, 182] on p "use the LOs given by prof (if not already using)" at bounding box center [275, 180] width 310 height 8
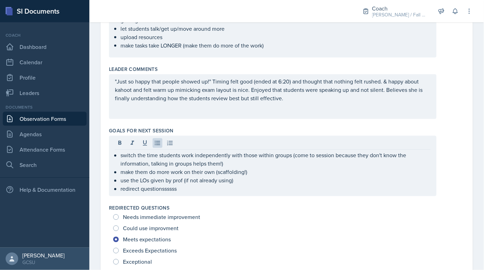
click at [246, 191] on div "switch the time students work independently with those within groups (come to s…" at bounding box center [273, 166] width 328 height 60
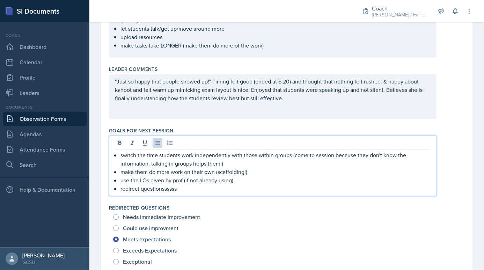
click at [223, 185] on p "redirect questionssssss" at bounding box center [275, 189] width 310 height 8
click at [222, 187] on p "redirect questionssssss" at bounding box center [275, 189] width 310 height 8
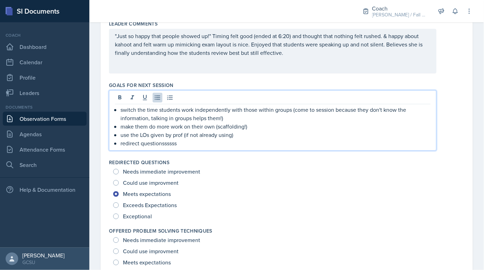
scroll to position [382, 0]
click at [172, 141] on p "redirect questionssssss" at bounding box center [275, 144] width 310 height 8
click at [182, 132] on p "use the LOs given by prof (if not already using)" at bounding box center [275, 136] width 310 height 8
click at [183, 140] on p "redirect questionssssss" at bounding box center [275, 144] width 310 height 8
click at [185, 133] on p "use the LOs given by proffesor (if not already using)" at bounding box center [275, 136] width 310 height 8
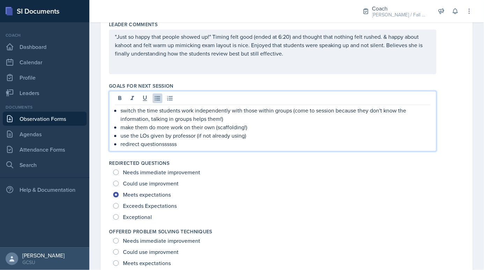
click at [205, 137] on p "use the LOs given by professor (if not already using)" at bounding box center [275, 136] width 310 height 8
click at [206, 141] on p "redirect questionssssss" at bounding box center [275, 144] width 310 height 8
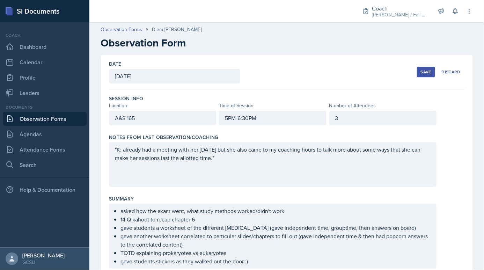
click at [427, 74] on div "Save" at bounding box center [426, 72] width 10 height 6
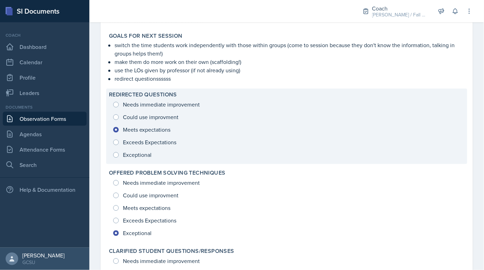
scroll to position [1072, 0]
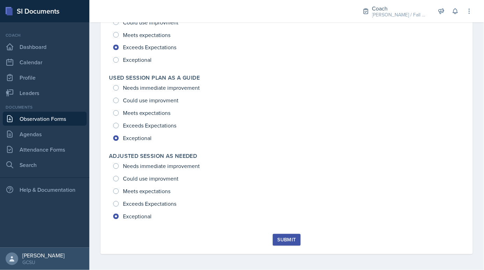
click at [296, 239] on button "Submit" at bounding box center [287, 240] width 28 height 12
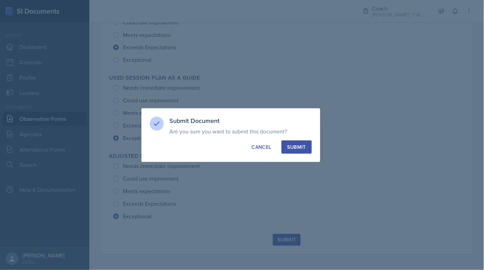
click at [300, 147] on div "Submit" at bounding box center [296, 147] width 19 height 7
radio input "true"
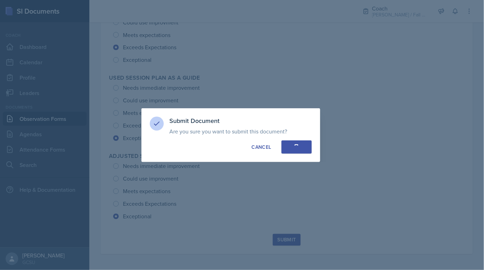
radio input "true"
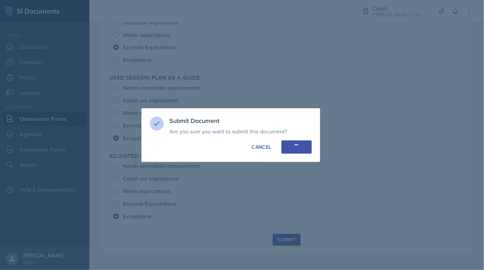
radio input "true"
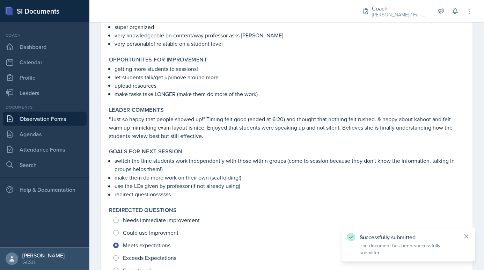
scroll to position [0, 0]
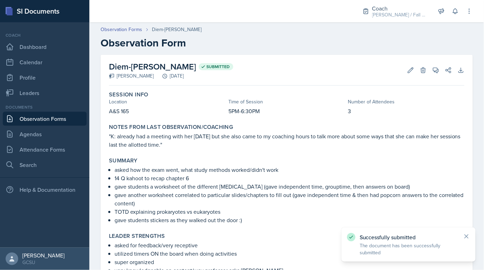
click at [42, 117] on link "Observation Forms" at bounding box center [45, 119] width 84 height 14
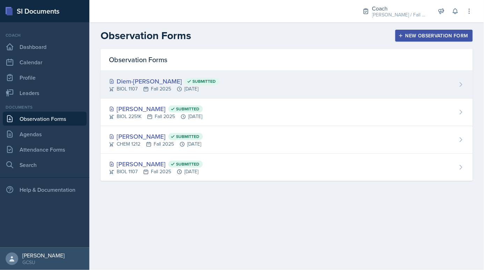
click at [225, 85] on div "Diem-[PERSON_NAME] Submitted BIOL 1107 Fall 2025 [DATE]" at bounding box center [287, 85] width 372 height 28
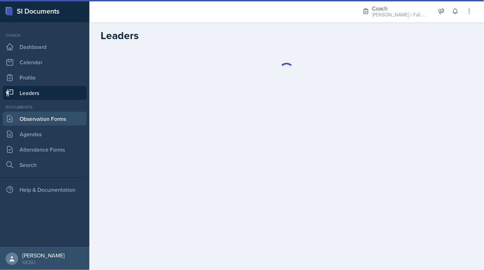
click at [53, 118] on link "Observation Forms" at bounding box center [45, 119] width 84 height 14
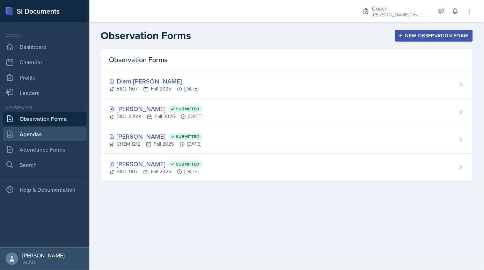
click at [57, 136] on link "Agendas" at bounding box center [45, 134] width 84 height 14
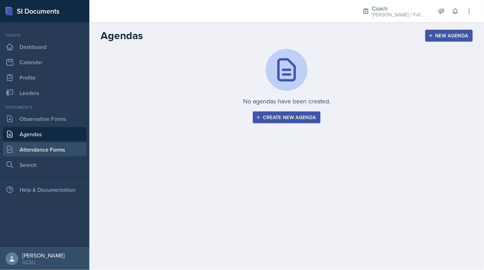
click at [61, 144] on link "Attendance Forms" at bounding box center [45, 149] width 84 height 14
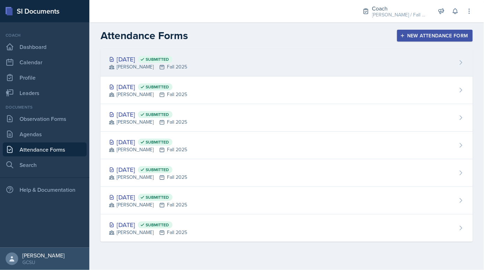
click at [237, 70] on div "[DATE] Submitted [PERSON_NAME] Fall 2025" at bounding box center [287, 63] width 372 height 28
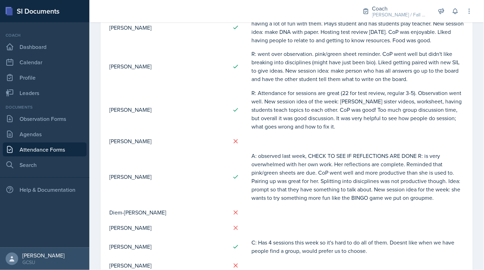
scroll to position [436, 0]
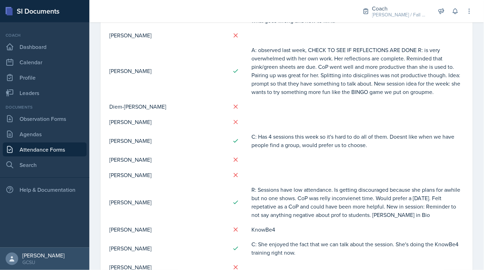
click at [51, 152] on link "Attendance Forms" at bounding box center [45, 149] width 84 height 14
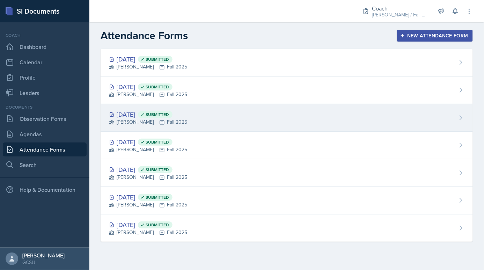
click at [155, 114] on div "[DATE] Submitted" at bounding box center [148, 114] width 78 height 9
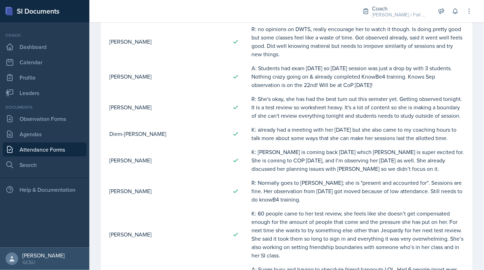
scroll to position [417, 0]
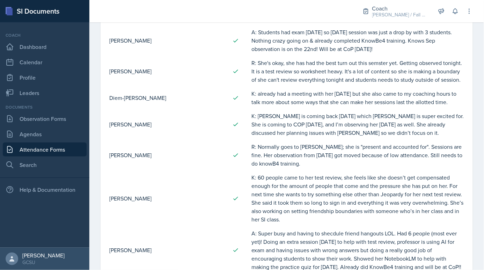
drag, startPoint x: 251, startPoint y: 93, endPoint x: 453, endPoint y: 99, distance: 201.6
click at [453, 99] on td "K: already had a meeting with her today but she also came to my coaching hours …" at bounding box center [357, 98] width 213 height 22
copy td "K: already had a meeting with her today but she also came to my coaching hours …"
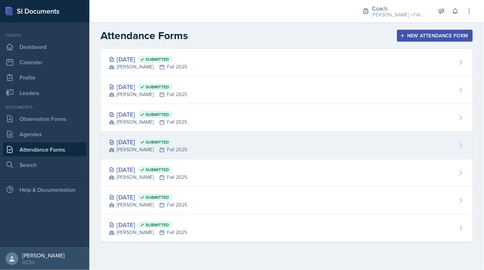
click at [119, 150] on div "BECK Fall 2025" at bounding box center [148, 149] width 78 height 7
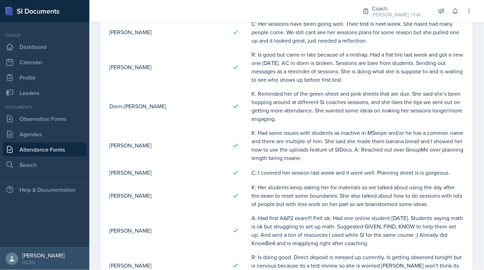
scroll to position [460, 0]
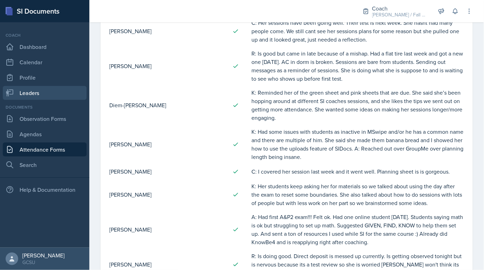
click at [45, 97] on link "Leaders" at bounding box center [45, 93] width 84 height 14
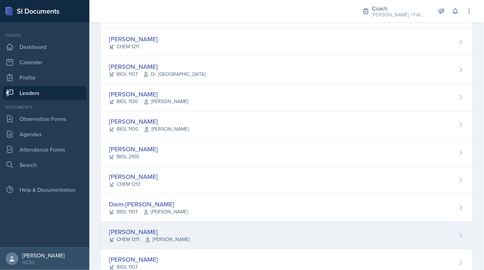
scroll to position [280, 0]
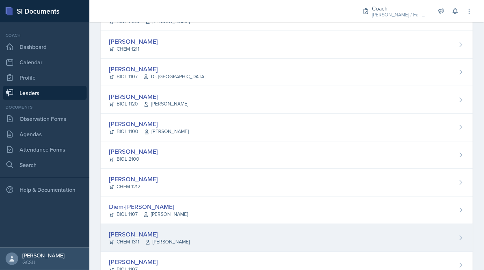
click at [193, 207] on div "Diem-Linh Hoang BIOL 1107 Snyder" at bounding box center [287, 211] width 372 height 28
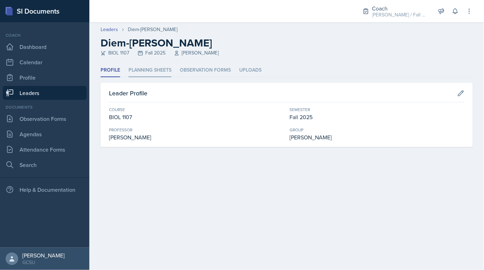
click at [149, 66] on li "Planning Sheets" at bounding box center [150, 71] width 43 height 14
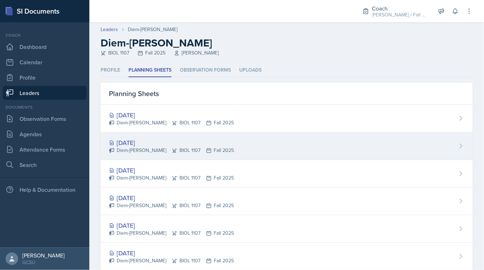
click at [173, 148] on icon at bounding box center [175, 150] width 5 height 4
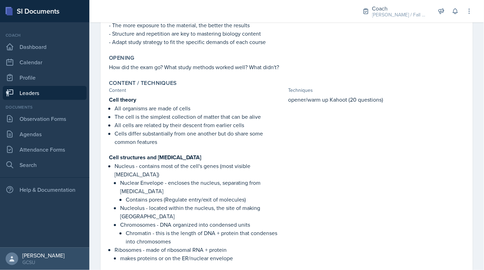
scroll to position [411, 0]
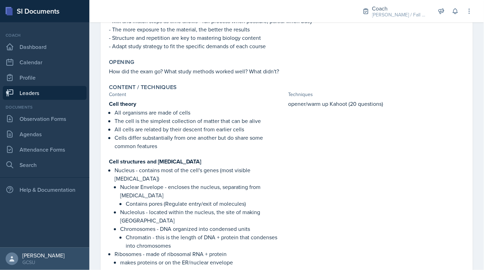
click at [335, 170] on div "opener/warm up Kahoot (20 questions)" at bounding box center [376, 183] width 176 height 167
click at [326, 218] on div "opener/warm up Kahoot (20 questions)" at bounding box center [376, 183] width 176 height 167
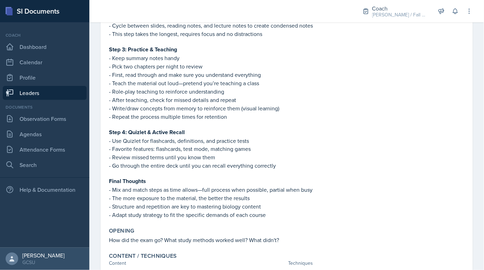
scroll to position [0, 0]
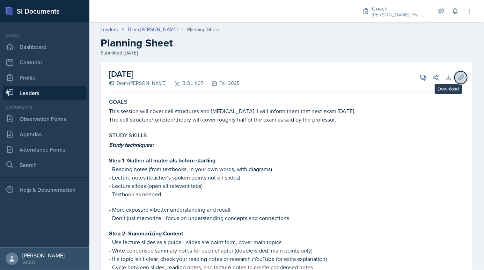
click at [461, 78] on icon at bounding box center [460, 77] width 5 height 5
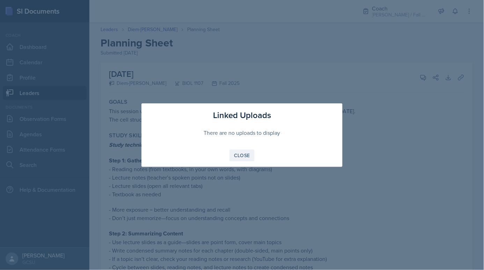
click at [247, 155] on div "Close" at bounding box center [242, 156] width 16 height 6
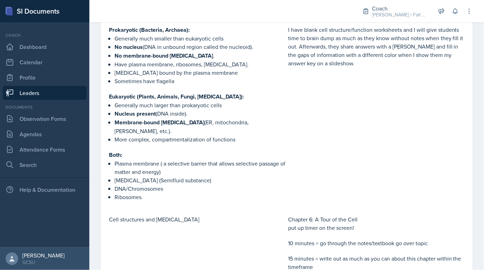
scroll to position [757, 0]
